Goal: Transaction & Acquisition: Purchase product/service

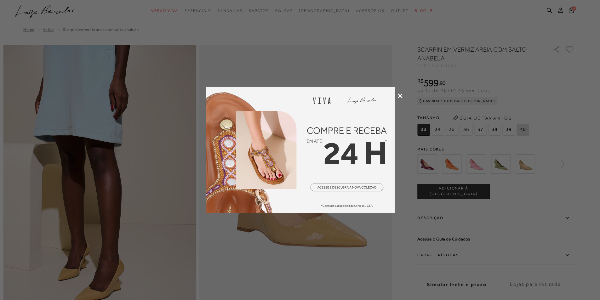
click at [399, 97] on icon at bounding box center [400, 96] width 5 height 5
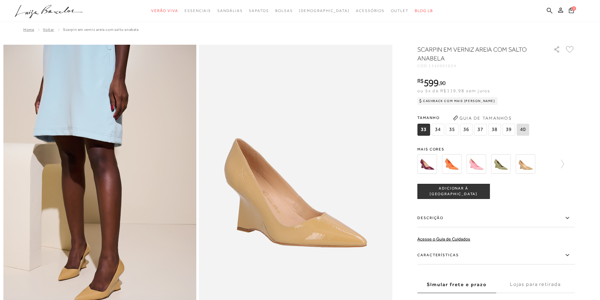
click at [458, 160] on img at bounding box center [452, 164] width 20 height 20
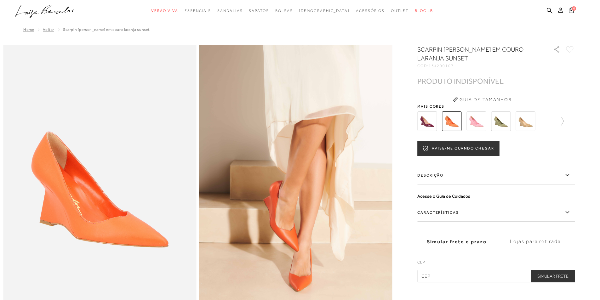
click at [435, 120] on img at bounding box center [428, 122] width 20 height 20
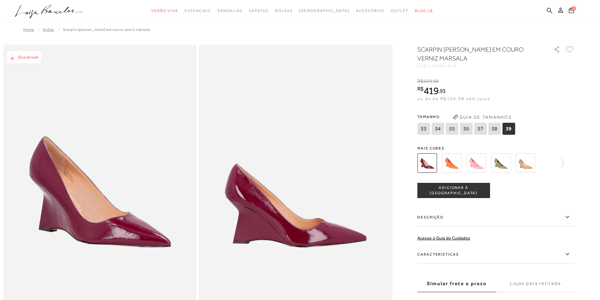
click at [451, 166] on img at bounding box center [452, 163] width 20 height 20
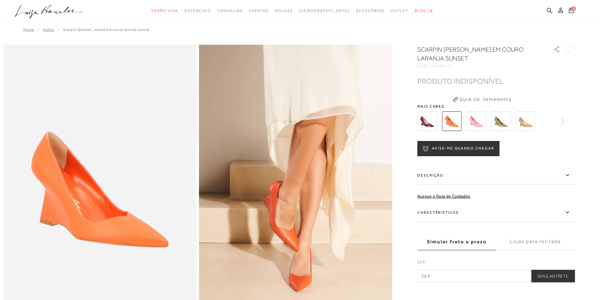
click at [567, 118] on div at bounding box center [497, 121] width 158 height 23
click at [564, 120] on icon at bounding box center [563, 121] width 3 height 9
click at [491, 120] on img at bounding box center [488, 122] width 20 height 20
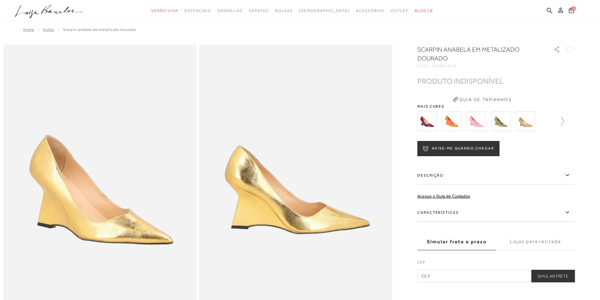
click at [564, 121] on icon at bounding box center [559, 121] width 9 height 9
click at [513, 120] on img at bounding box center [512, 122] width 20 height 20
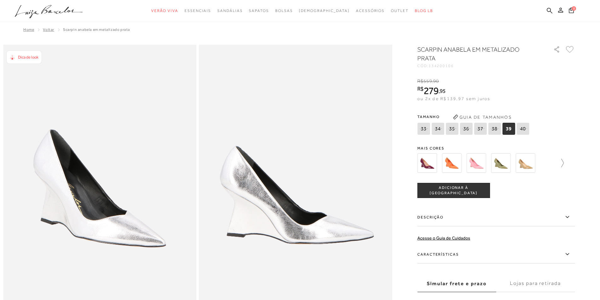
click at [564, 162] on icon at bounding box center [559, 163] width 9 height 9
click at [542, 162] on img at bounding box center [537, 163] width 20 height 20
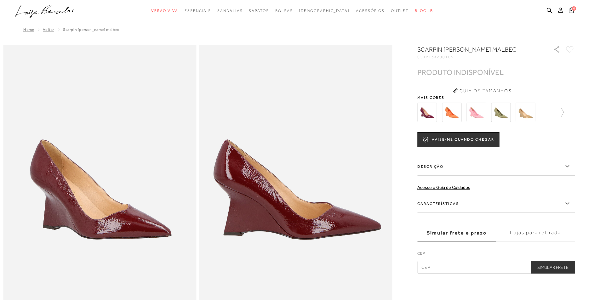
click at [429, 108] on img at bounding box center [428, 113] width 20 height 20
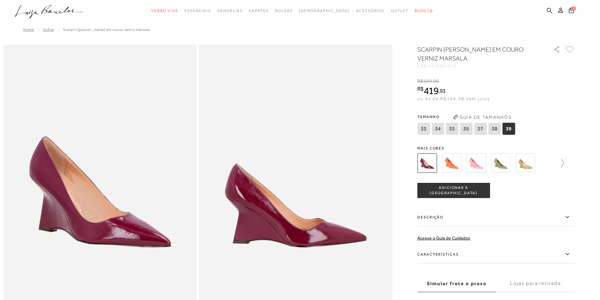
click at [564, 162] on icon at bounding box center [559, 163] width 9 height 9
click at [575, 163] on icon at bounding box center [570, 163] width 9 height 9
click at [442, 164] on img at bounding box center [439, 163] width 20 height 20
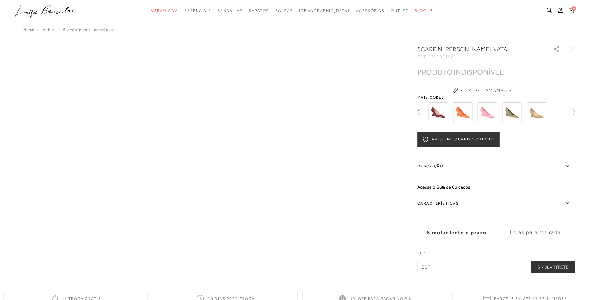
click at [420, 111] on icon at bounding box center [422, 112] width 9 height 9
click at [420, 111] on img at bounding box center [428, 112] width 20 height 20
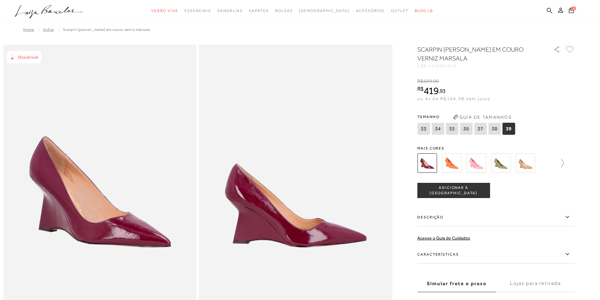
click at [564, 162] on icon at bounding box center [563, 163] width 3 height 9
click at [566, 162] on div at bounding box center [497, 163] width 158 height 23
click at [575, 162] on icon at bounding box center [570, 163] width 9 height 9
click at [487, 159] on img at bounding box center [488, 163] width 20 height 20
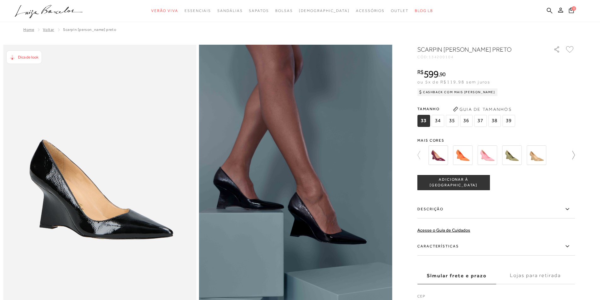
click at [575, 152] on icon at bounding box center [570, 155] width 9 height 9
click at [513, 157] on img at bounding box center [512, 156] width 20 height 20
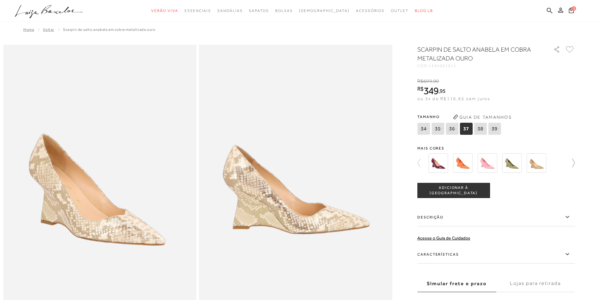
click at [575, 162] on icon at bounding box center [570, 163] width 9 height 9
click at [573, 162] on div at bounding box center [500, 163] width 147 height 23
click at [420, 160] on icon at bounding box center [422, 163] width 9 height 9
click at [575, 160] on icon at bounding box center [570, 163] width 9 height 9
click at [516, 162] on img at bounding box center [512, 163] width 20 height 20
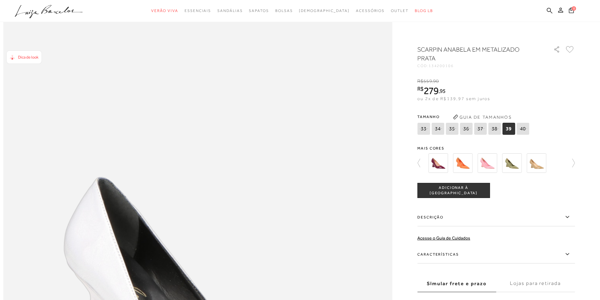
scroll to position [321, 0]
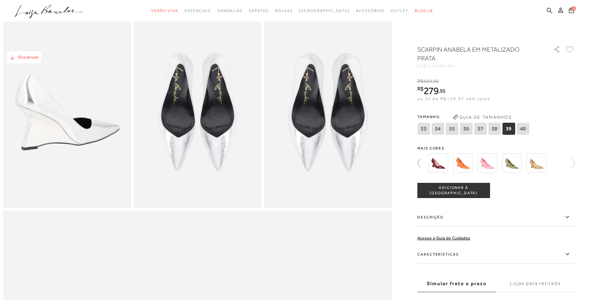
click at [421, 160] on icon at bounding box center [422, 163] width 9 height 9
click at [445, 162] on img at bounding box center [439, 163] width 20 height 20
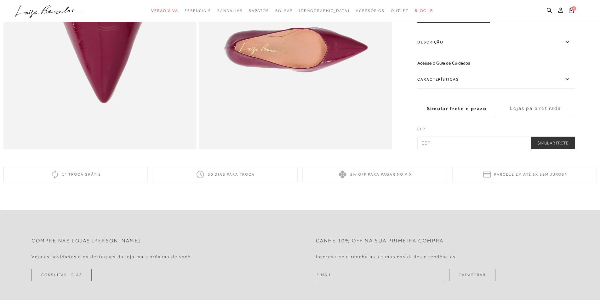
scroll to position [631, 0]
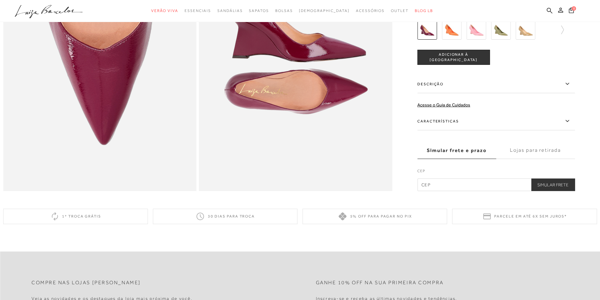
click at [443, 191] on input "text" at bounding box center [497, 185] width 158 height 13
type input "07111-210"
click at [531, 179] on button "Simular Frete" at bounding box center [553, 185] width 44 height 13
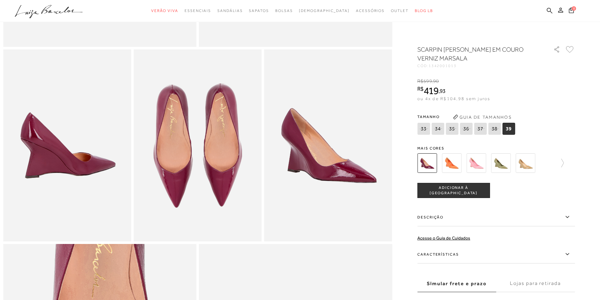
scroll to position [262, 0]
